Goal: Information Seeking & Learning: Learn about a topic

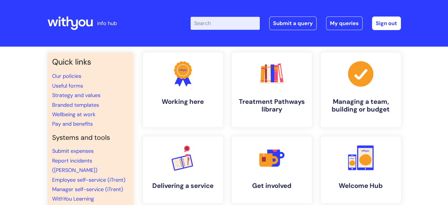
click at [253, 21] on input "Enter your search term here..." at bounding box center [225, 23] width 69 height 13
type input "job description"
click button "Search" at bounding box center [0, 0] width 0 height 0
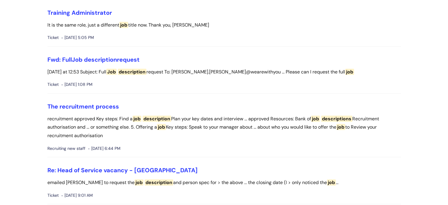
scroll to position [151, 0]
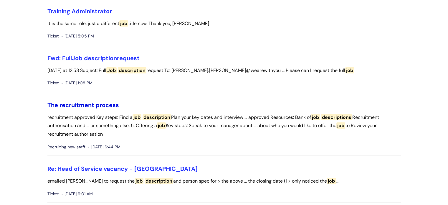
click at [77, 105] on link "The recruitment process" at bounding box center [83, 105] width 72 height 8
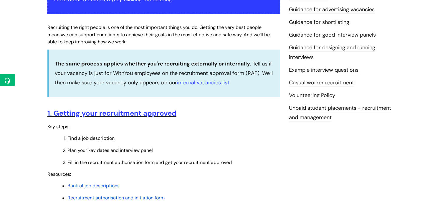
scroll to position [236, 0]
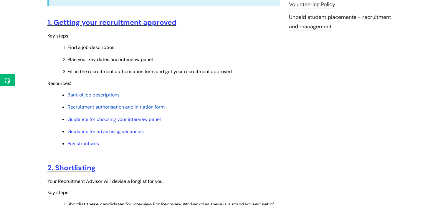
click at [100, 93] on span "Bank of job descriptions" at bounding box center [93, 95] width 52 height 6
